Goal: Find specific fact: Find specific page/section

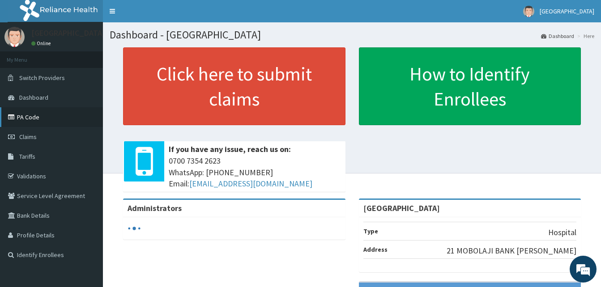
click at [28, 117] on link "PA Code" at bounding box center [51, 117] width 103 height 20
click at [28, 155] on span "Tariffs" at bounding box center [27, 156] width 16 height 8
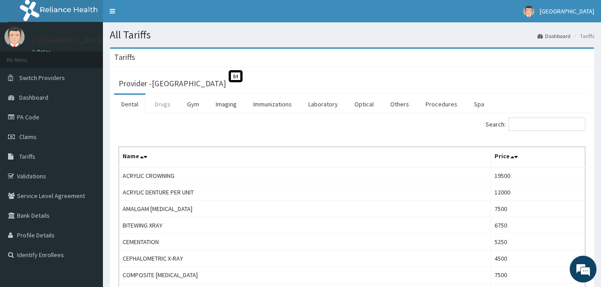
click at [163, 105] on link "Drugs" at bounding box center [163, 104] width 30 height 19
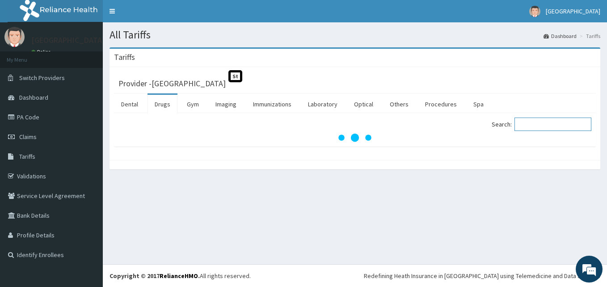
click at [552, 122] on input "Search:" at bounding box center [553, 124] width 77 height 13
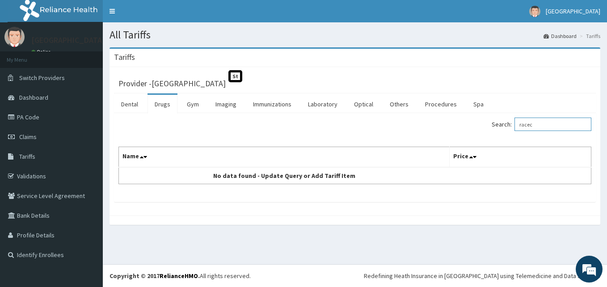
click at [559, 126] on input "racec" at bounding box center [553, 124] width 77 height 13
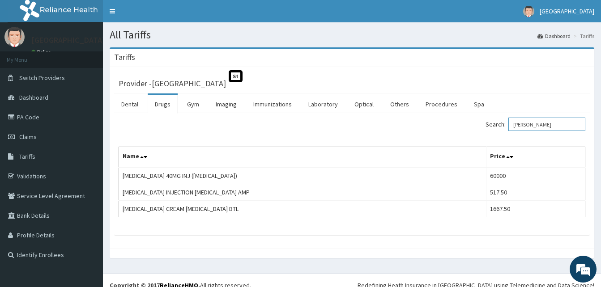
click at [537, 120] on input "[PERSON_NAME]" at bounding box center [546, 124] width 77 height 13
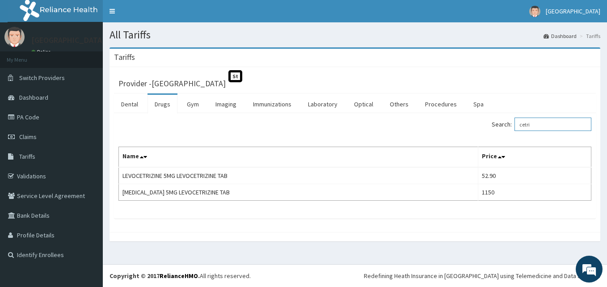
type input "cetri"
